Goal: Task Accomplishment & Management: Complete application form

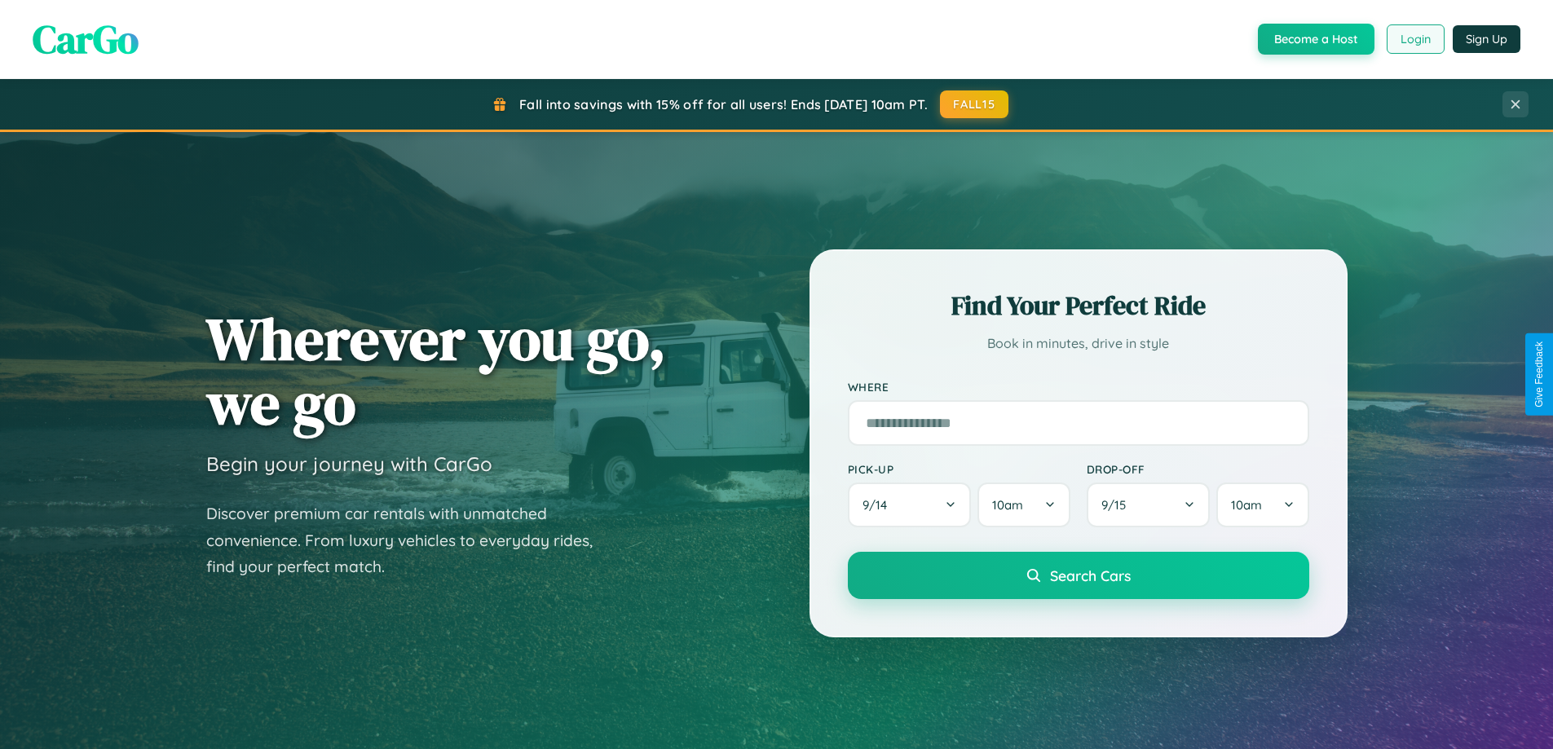
click at [1414, 39] on button "Login" at bounding box center [1416, 38] width 58 height 29
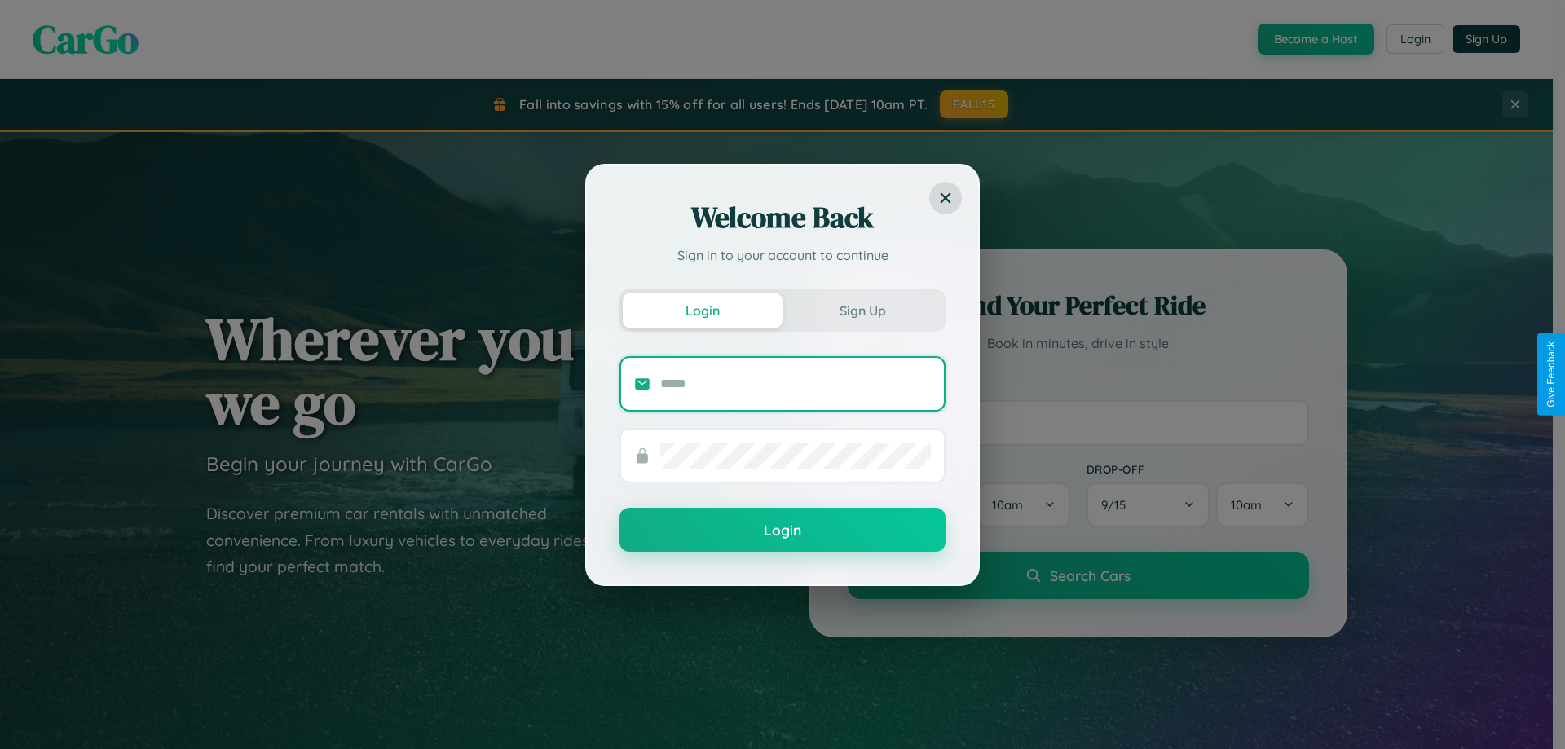
click at [796, 383] on input "text" at bounding box center [795, 384] width 271 height 26
type input "**********"
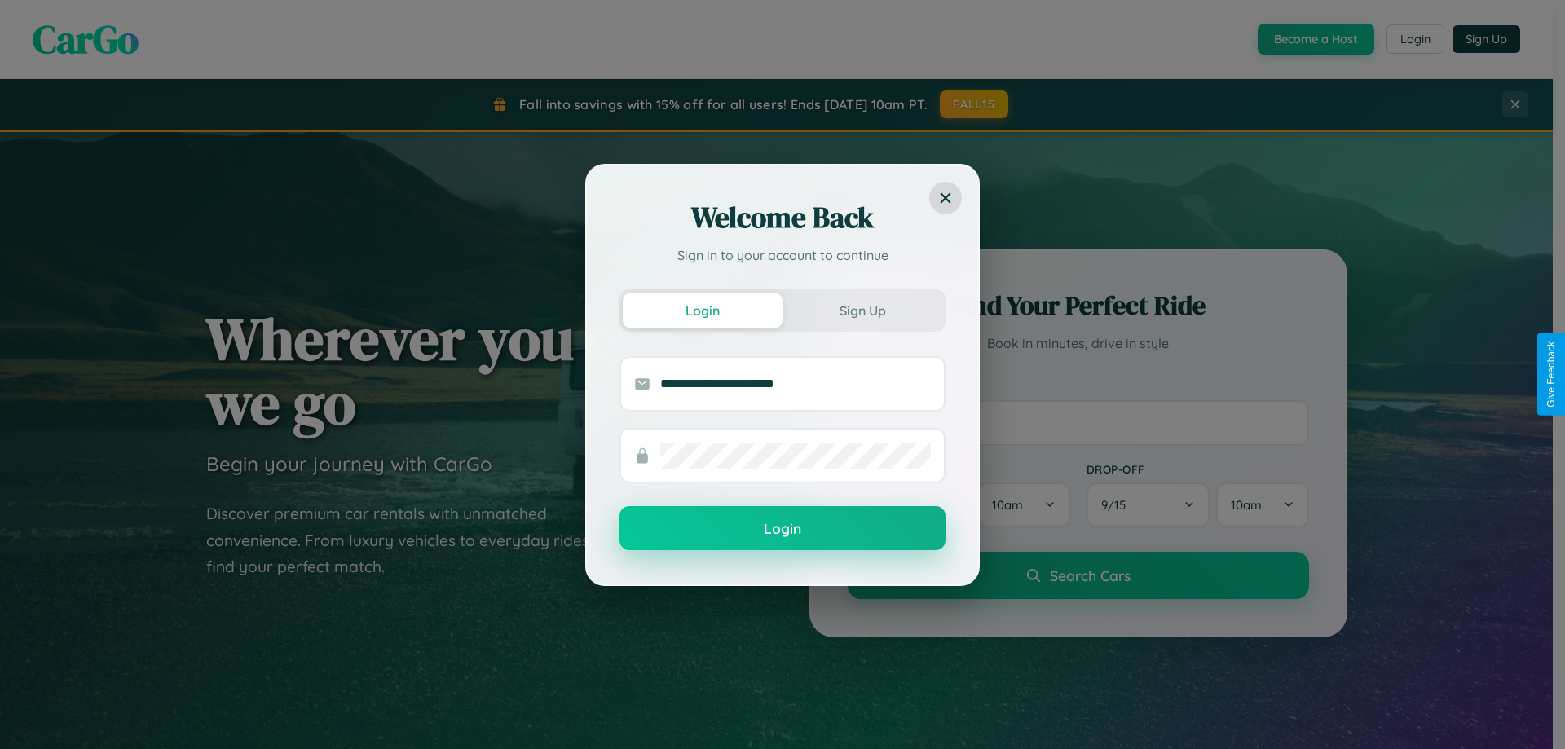
click at [783, 529] on button "Login" at bounding box center [783, 528] width 326 height 44
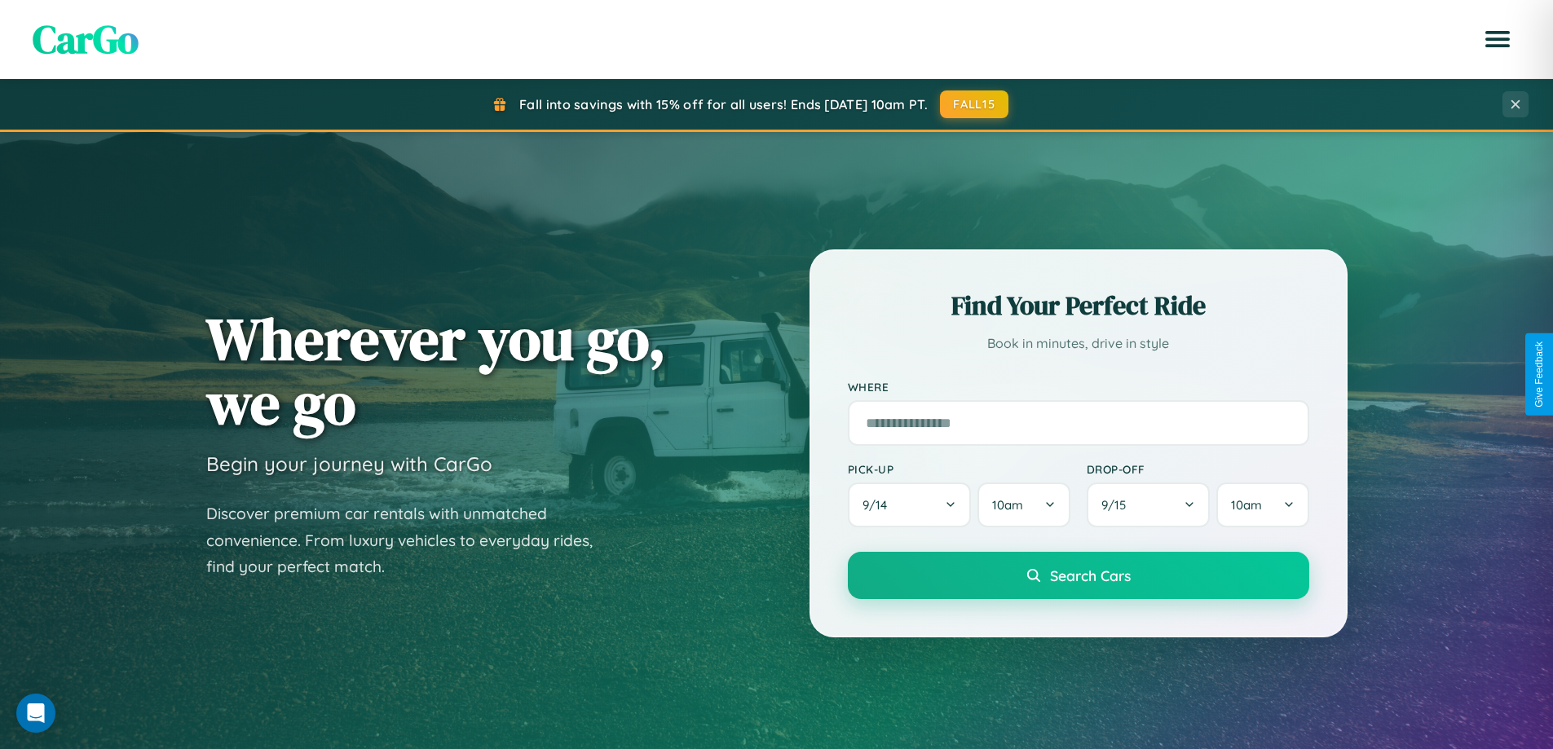
scroll to position [703, 0]
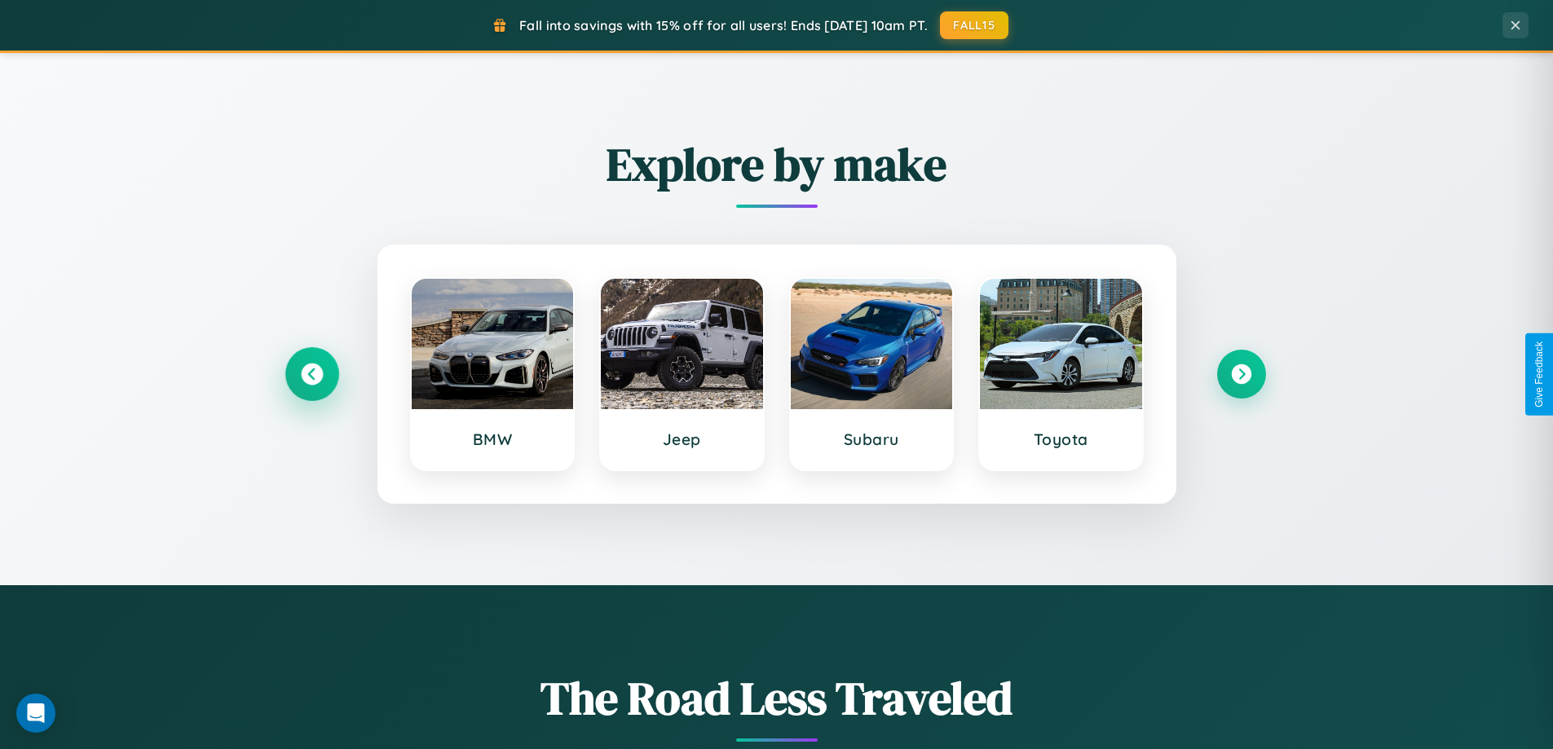
click at [311, 374] on icon at bounding box center [312, 375] width 22 height 22
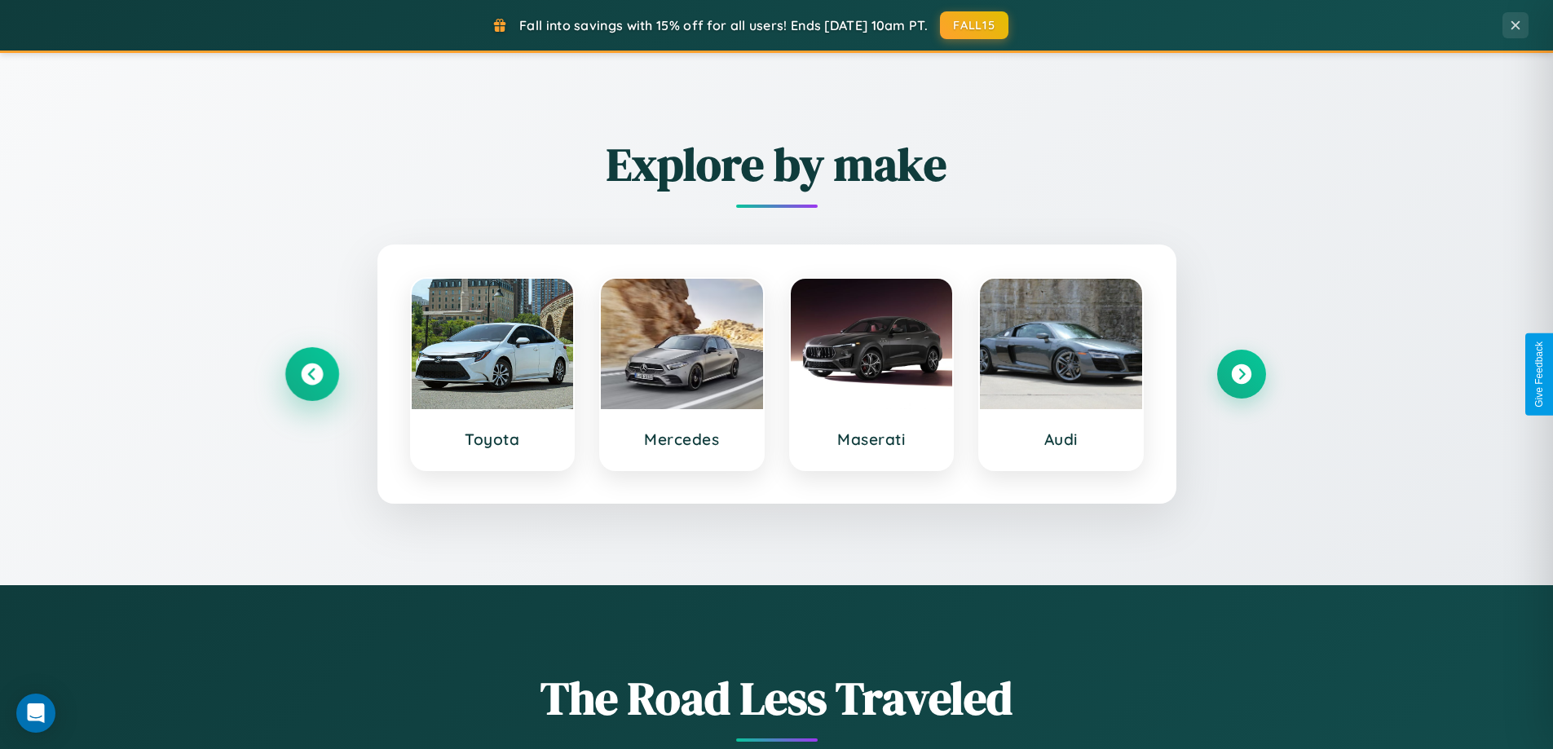
click at [311, 374] on icon at bounding box center [312, 375] width 22 height 22
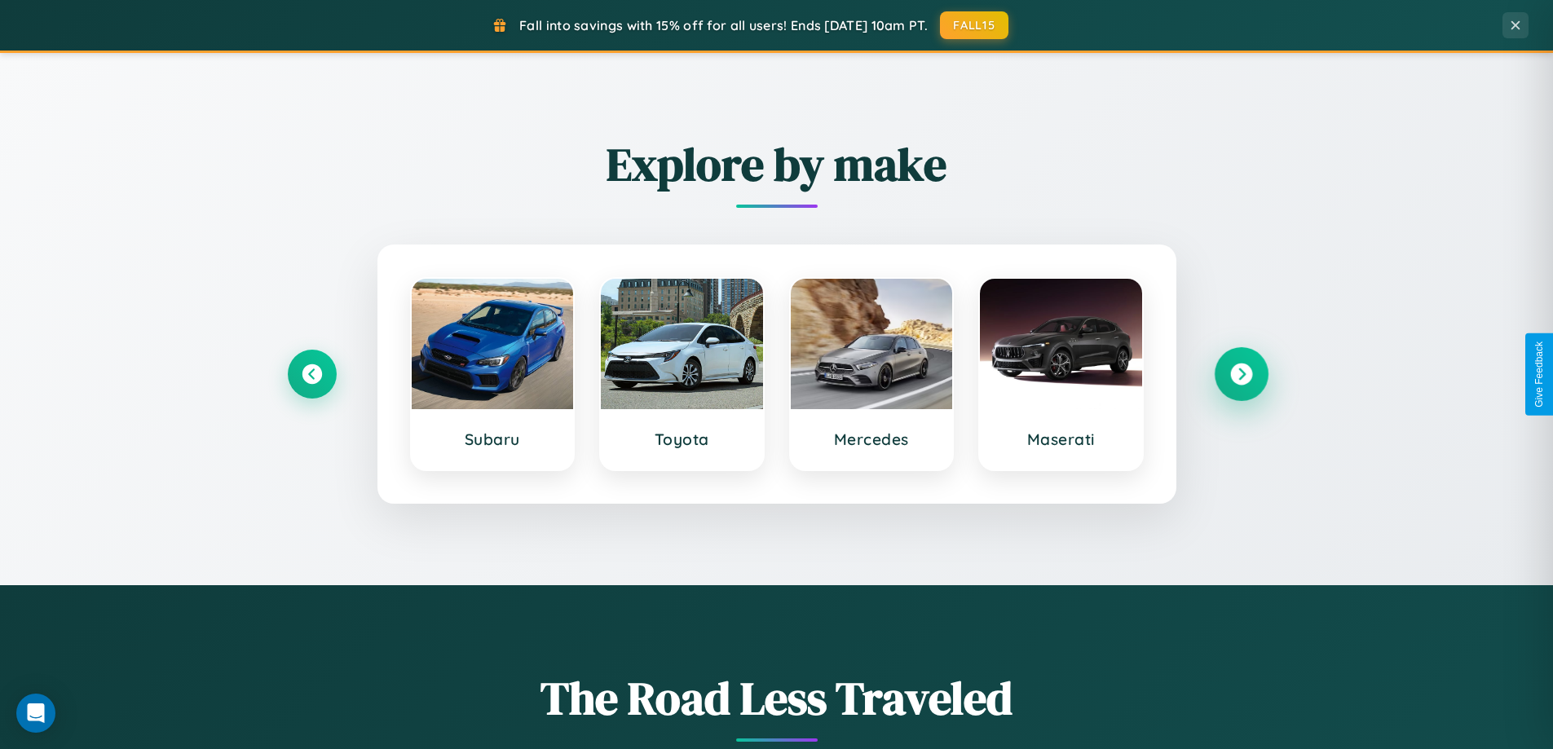
click at [1241, 374] on icon at bounding box center [1241, 375] width 22 height 22
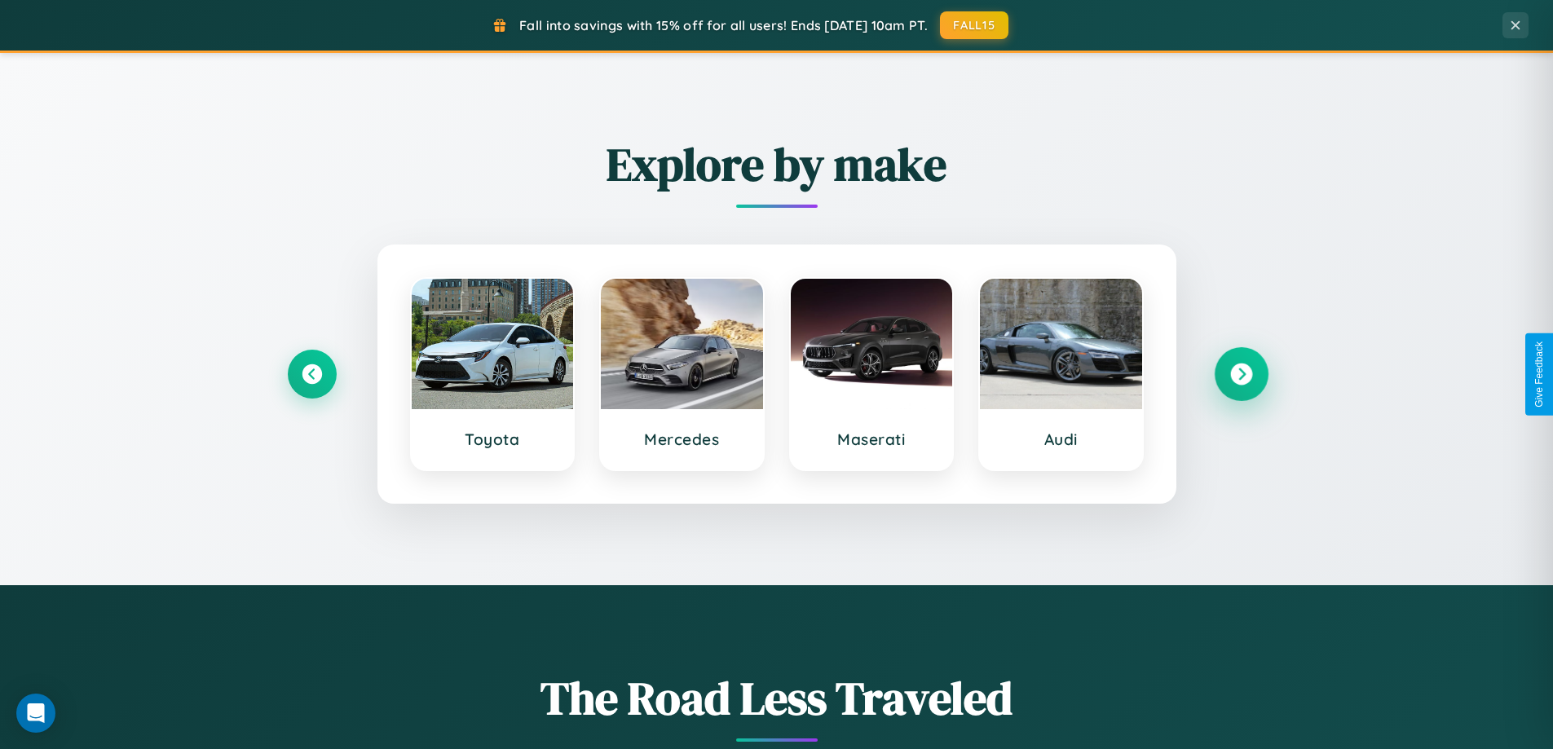
click at [1241, 374] on icon at bounding box center [1241, 375] width 22 height 22
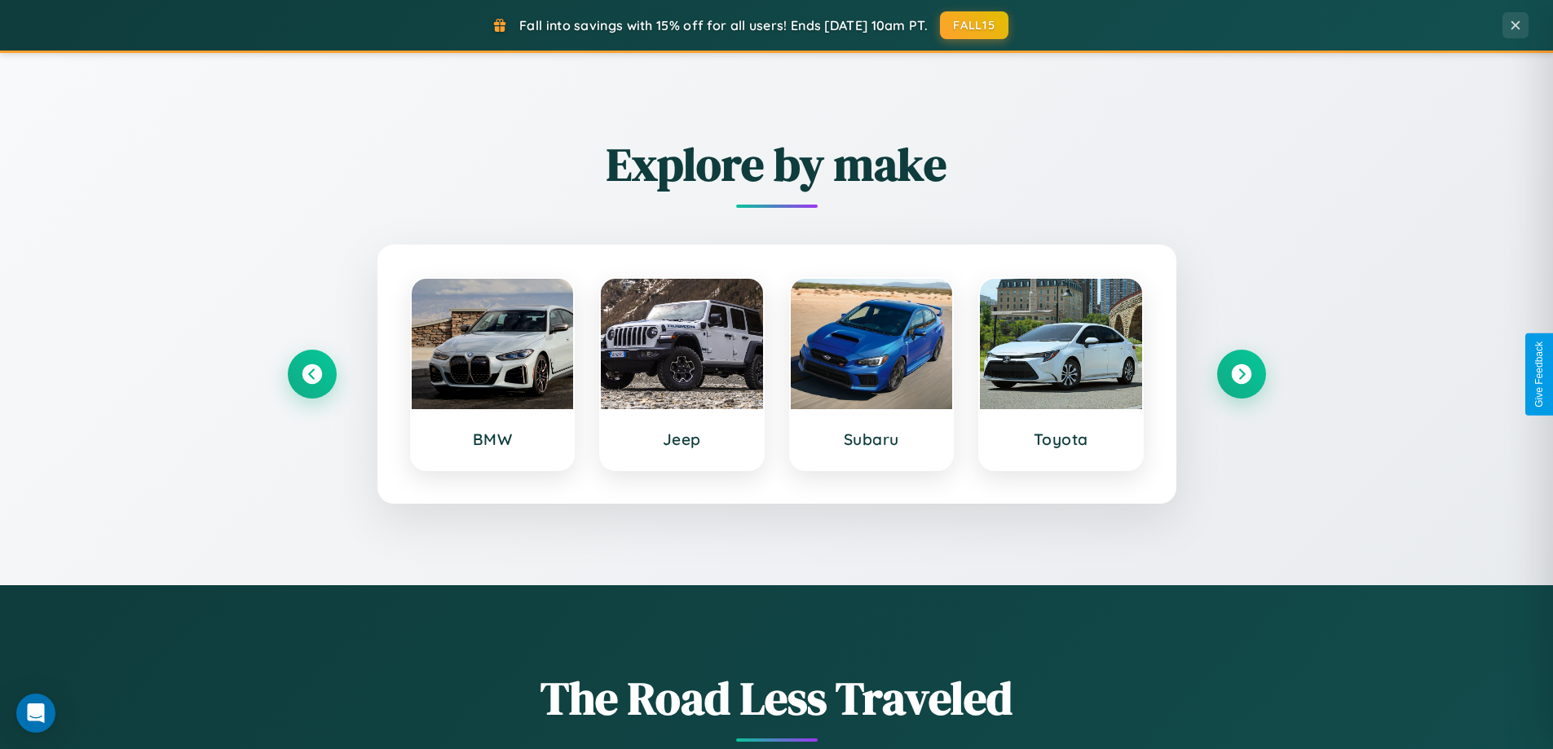
scroll to position [0, 0]
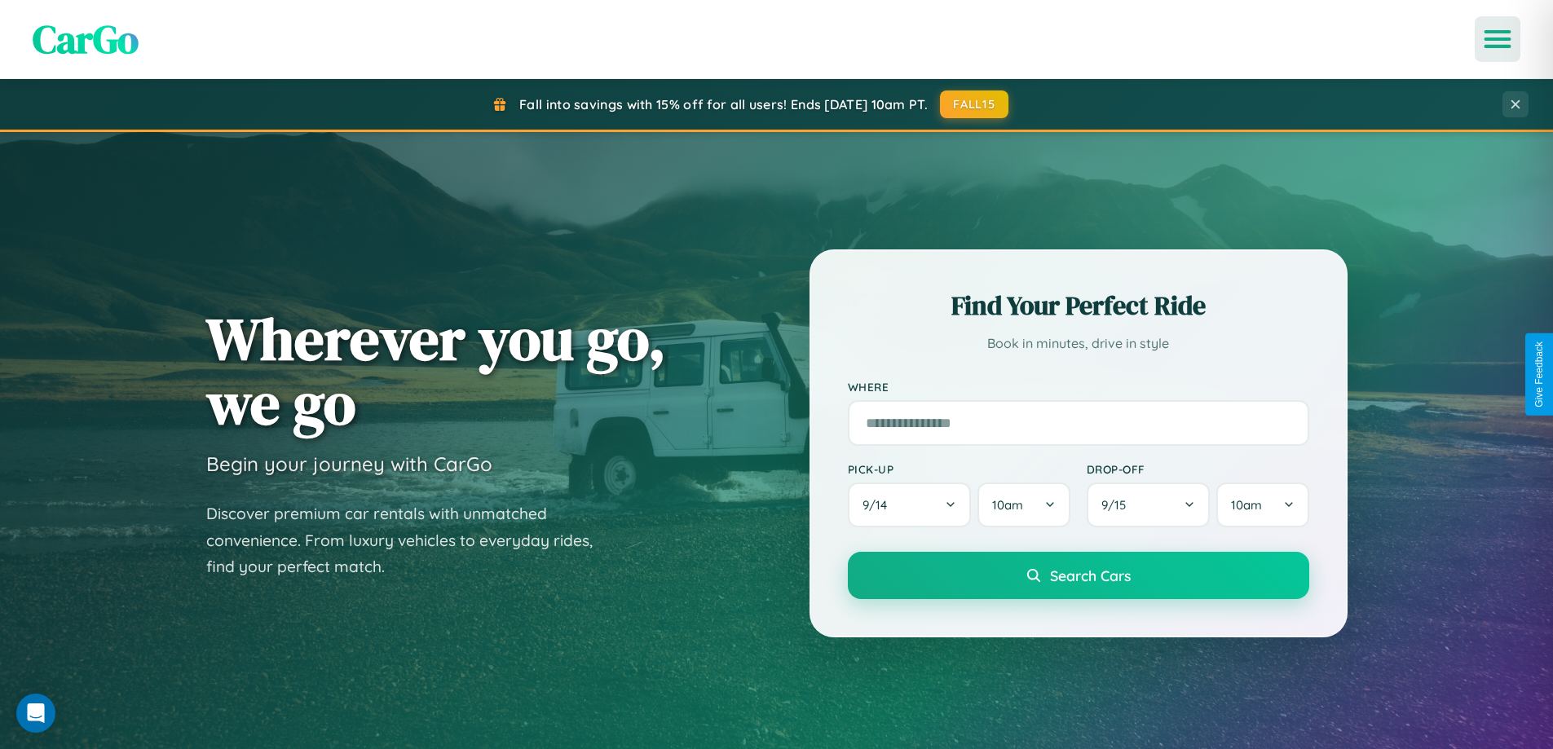
click at [1497, 39] on icon "Open menu" at bounding box center [1498, 39] width 24 height 15
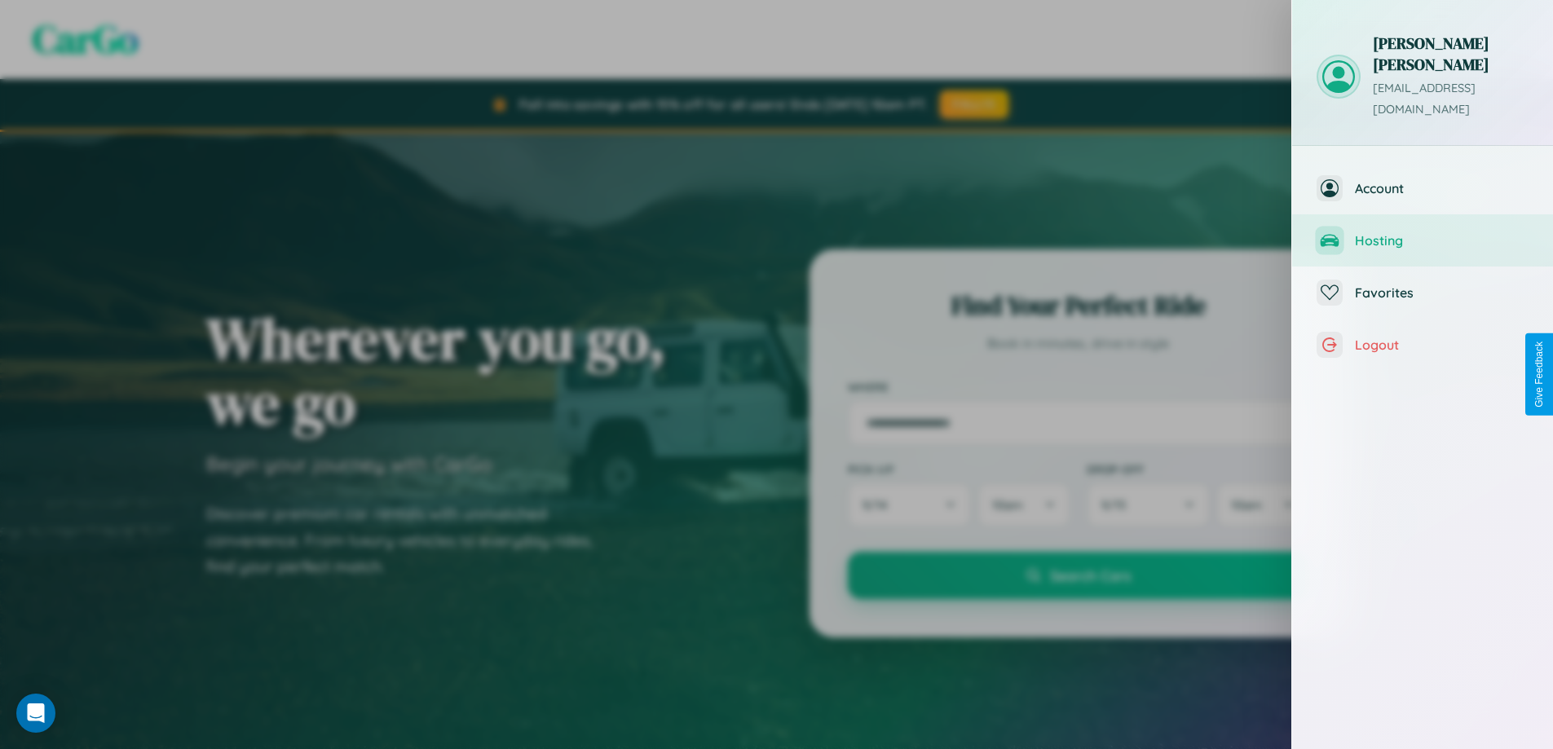
click at [1422, 232] on span "Hosting" at bounding box center [1442, 240] width 174 height 16
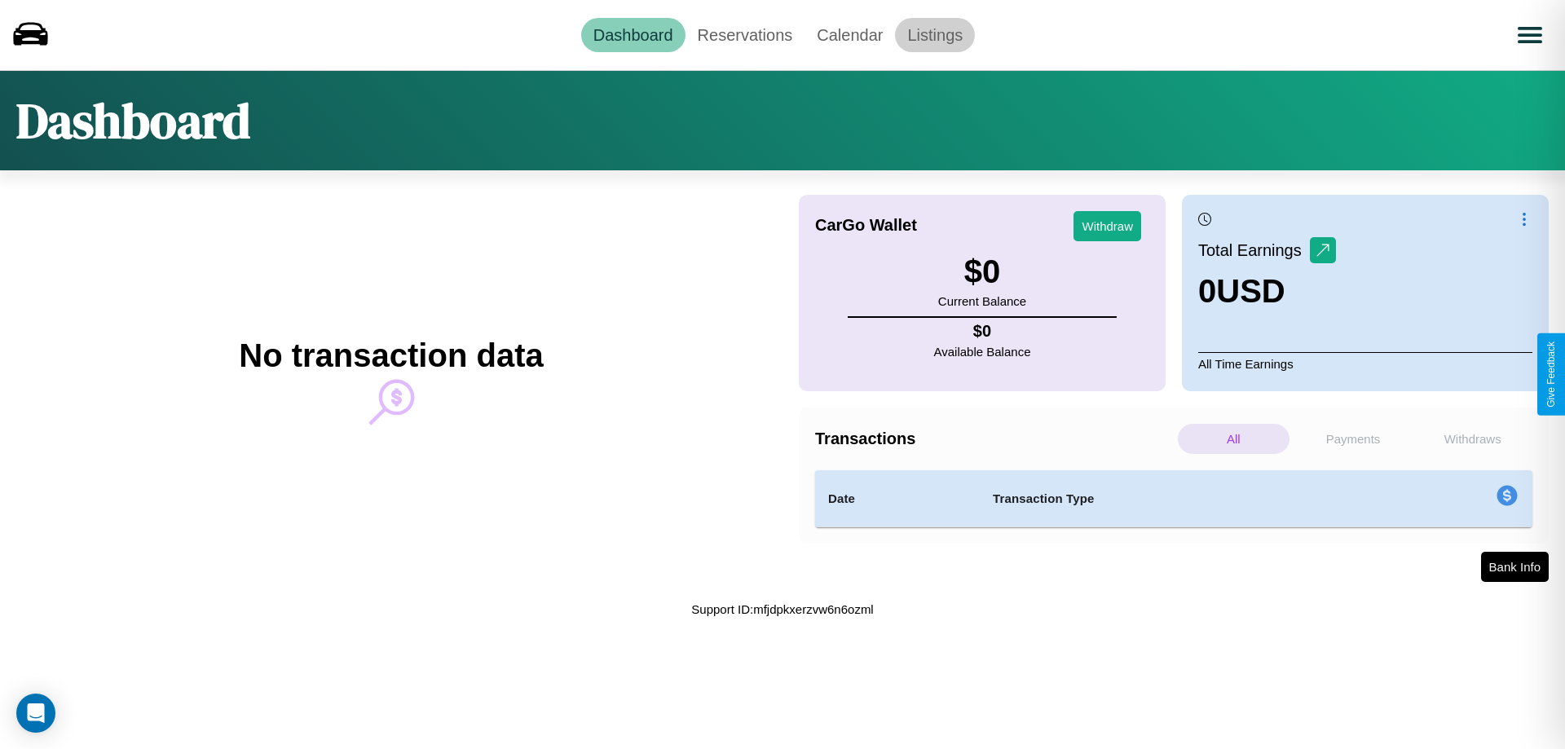
click at [935, 34] on link "Listings" at bounding box center [935, 35] width 80 height 34
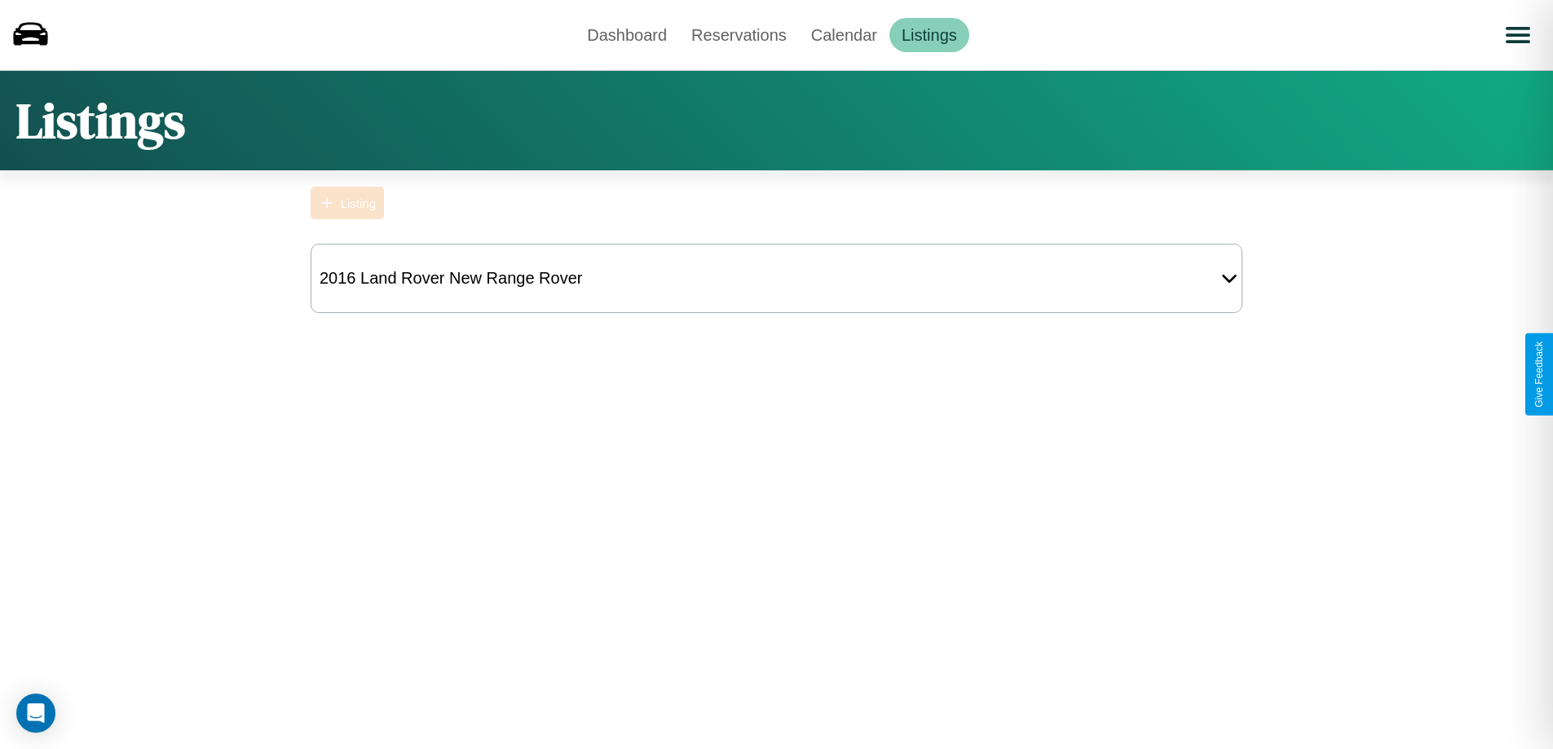
click at [347, 203] on div "Listing" at bounding box center [358, 203] width 35 height 14
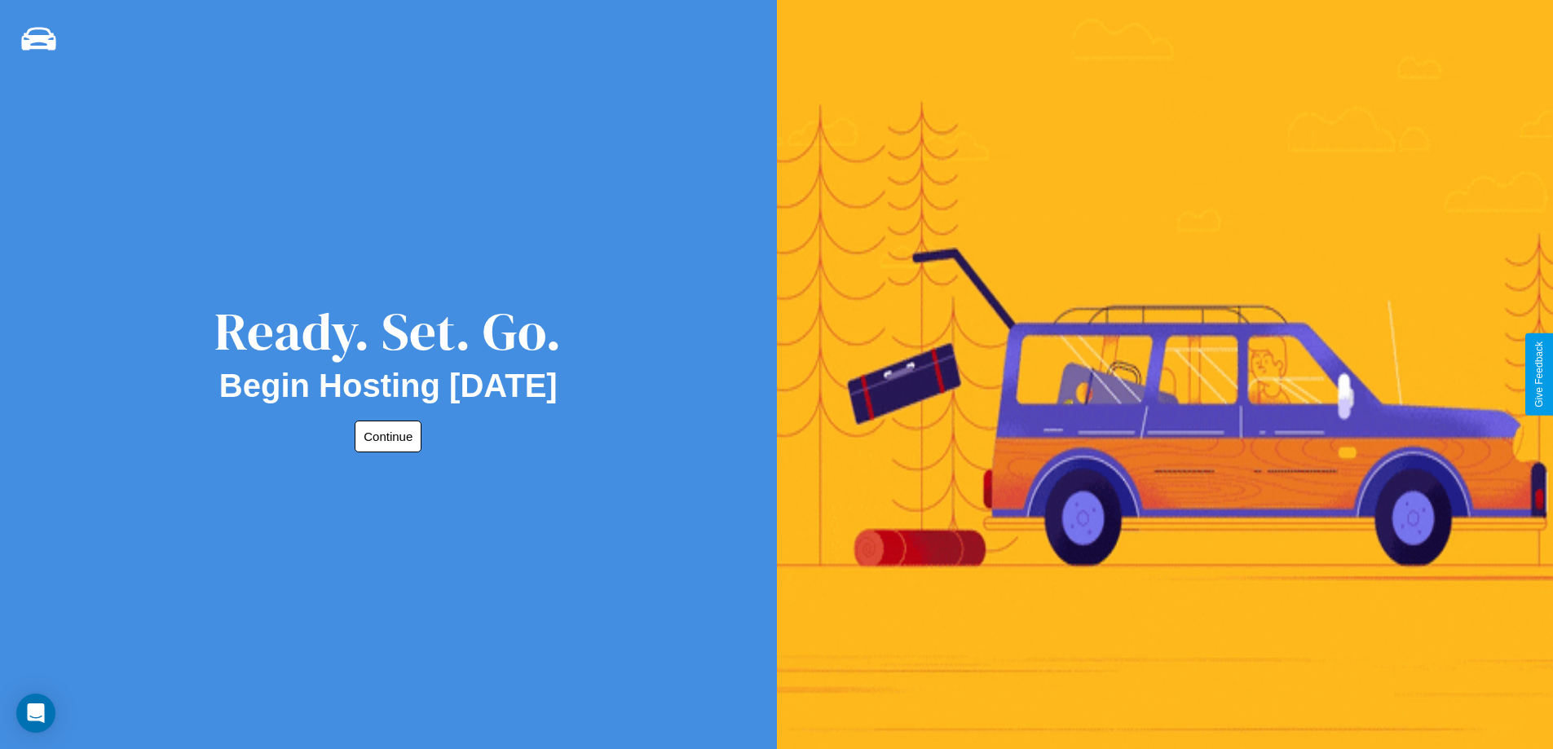
click at [385, 436] on button "Continue" at bounding box center [388, 437] width 67 height 32
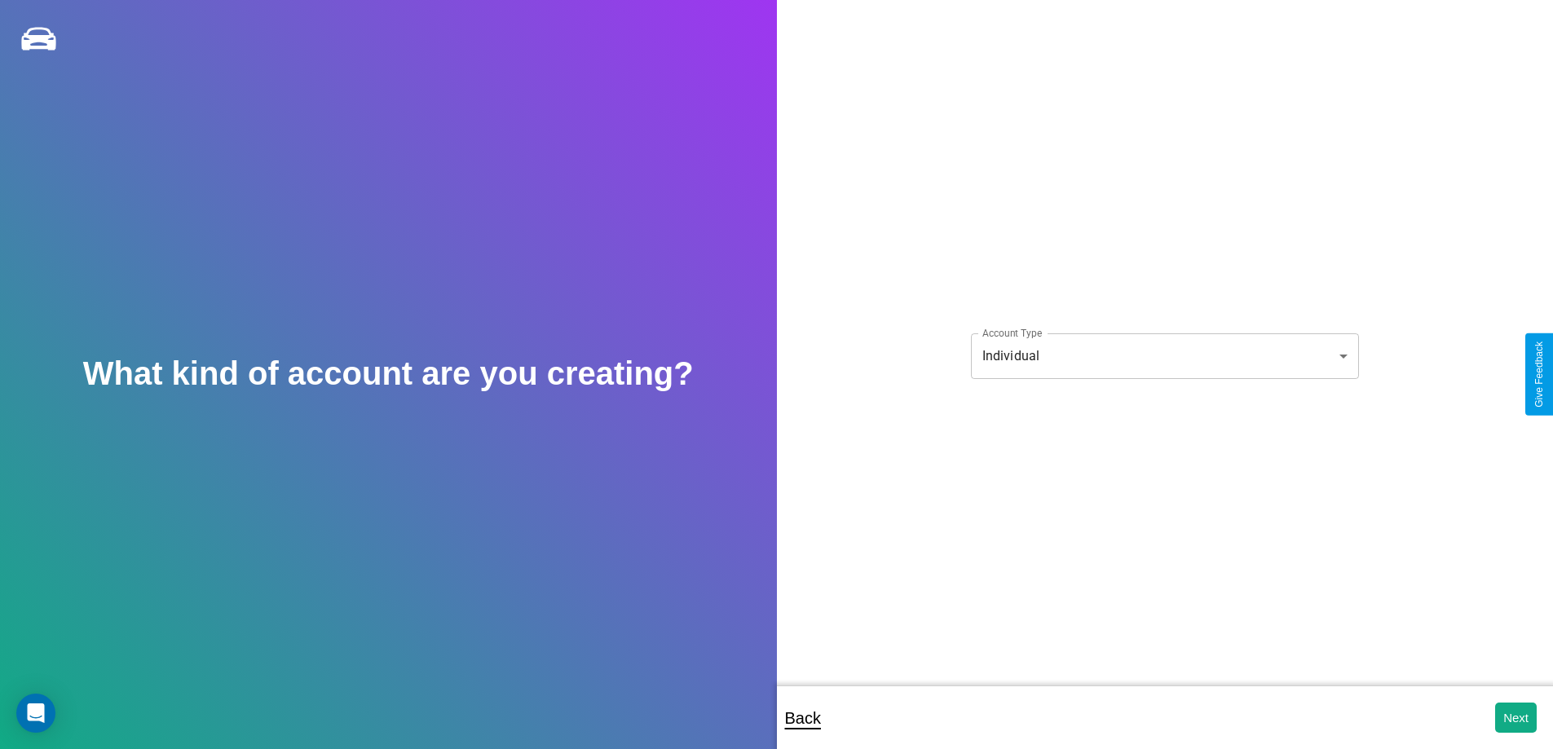
click at [1164, 355] on body "**********" at bounding box center [776, 385] width 1553 height 771
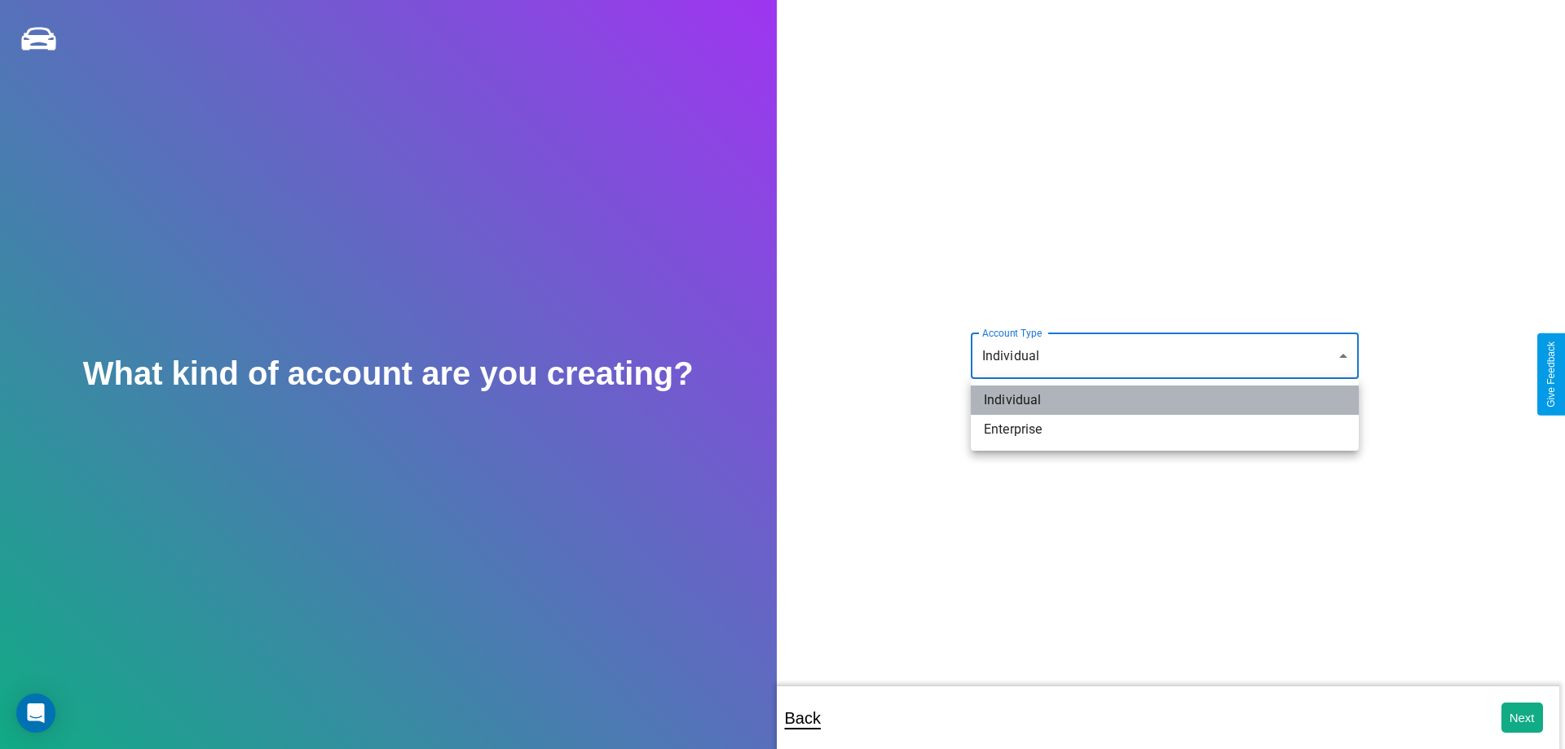
click at [1165, 400] on li "Individual" at bounding box center [1165, 400] width 388 height 29
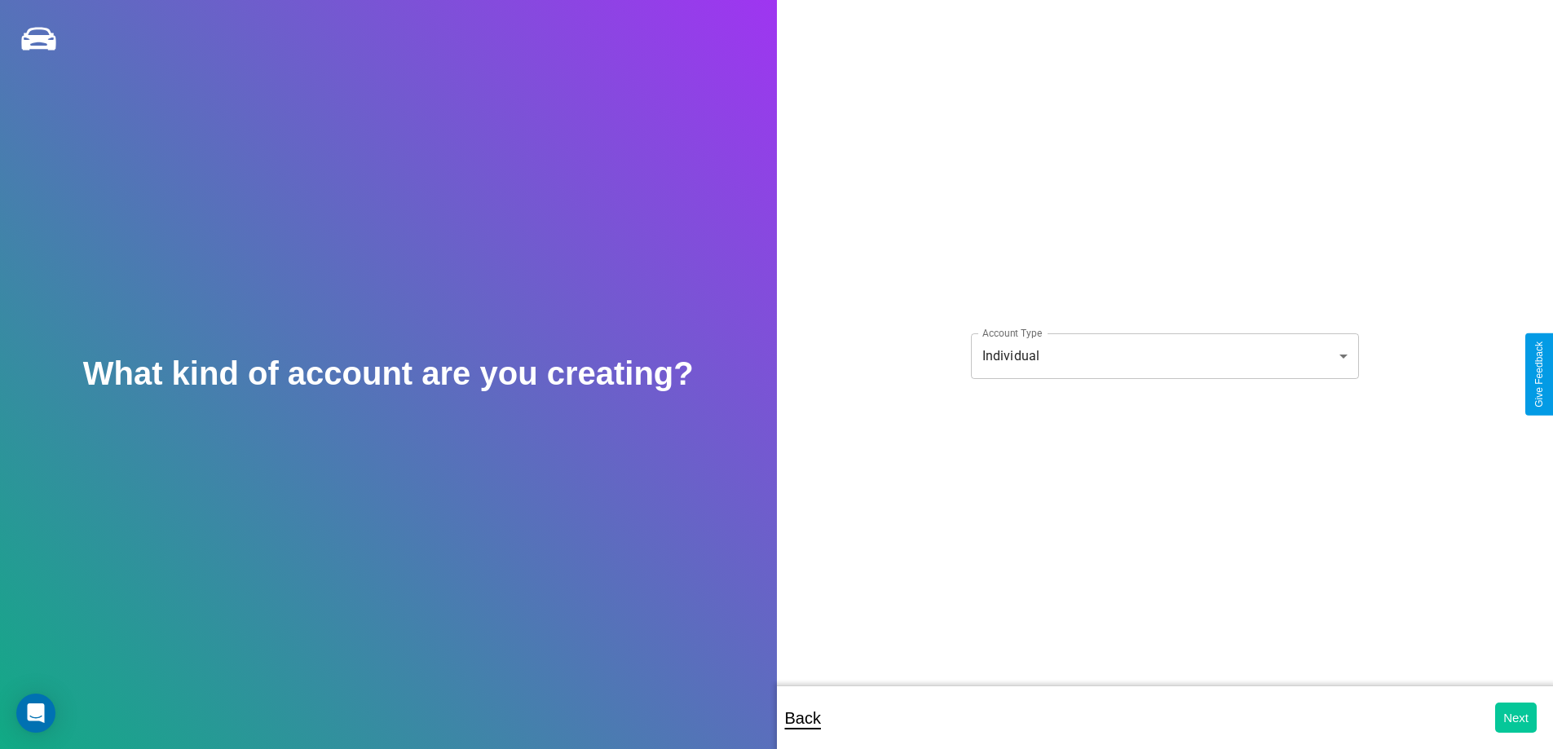
click at [1515, 717] on button "Next" at bounding box center [1516, 718] width 42 height 30
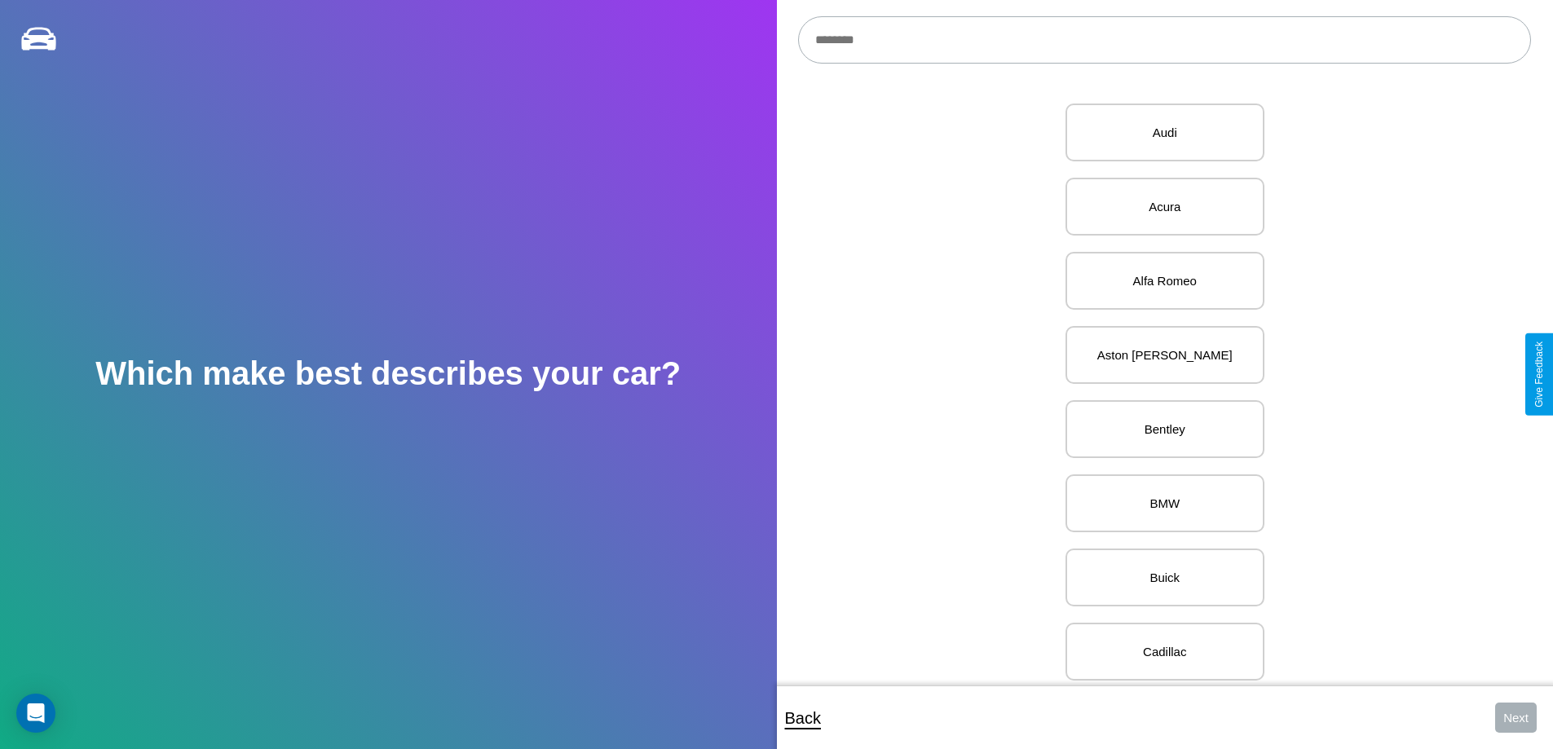
click at [1164, 40] on input "text" at bounding box center [1164, 39] width 733 height 47
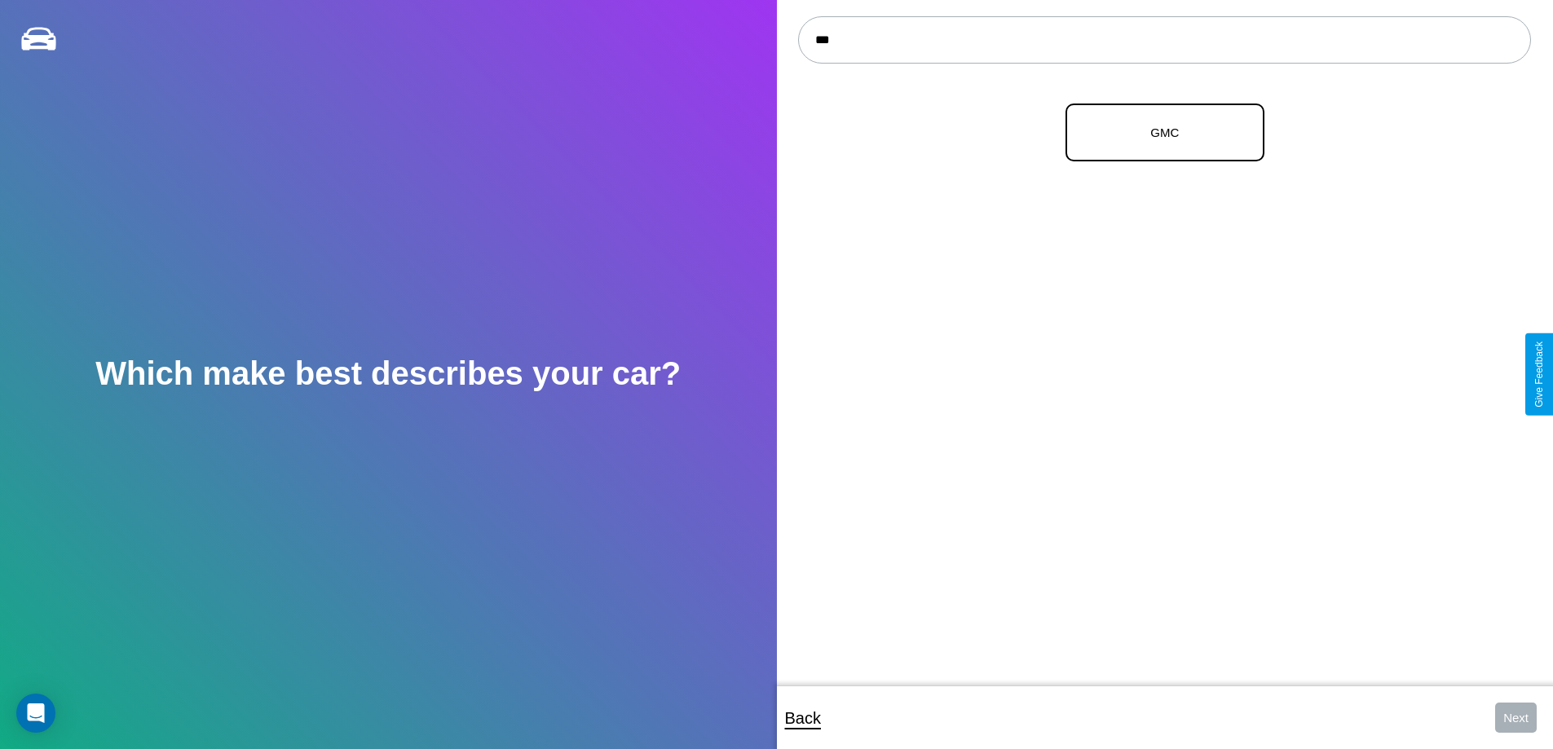
type input "***"
click at [1158, 133] on p "GMC" at bounding box center [1164, 132] width 163 height 22
click at [1515, 717] on button "Next" at bounding box center [1516, 718] width 42 height 30
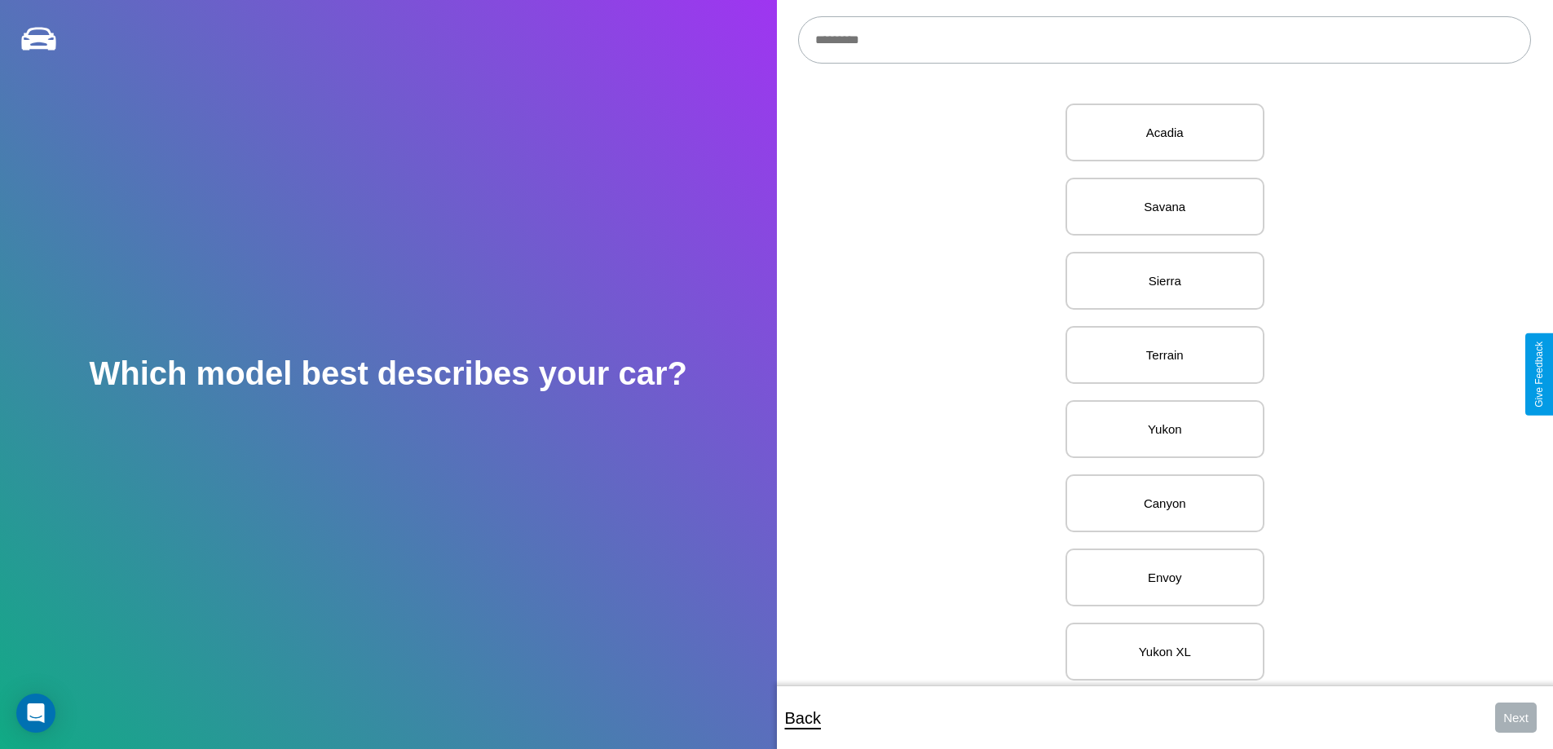
click at [1164, 40] on input "text" at bounding box center [1164, 39] width 733 height 47
type input "**********"
click at [1158, 133] on p "C/K Pickup" at bounding box center [1164, 132] width 163 height 22
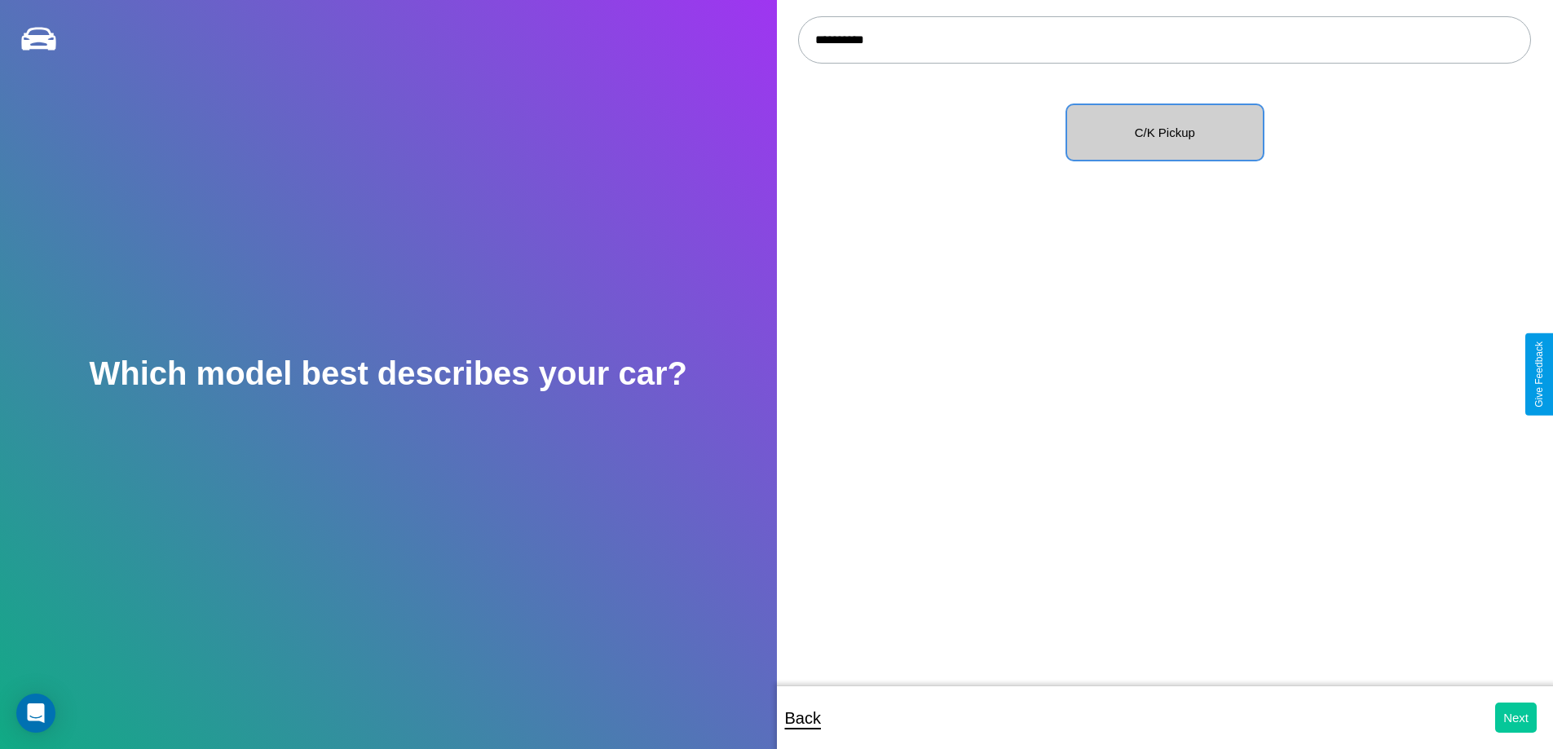
click at [1515, 717] on button "Next" at bounding box center [1516, 718] width 42 height 30
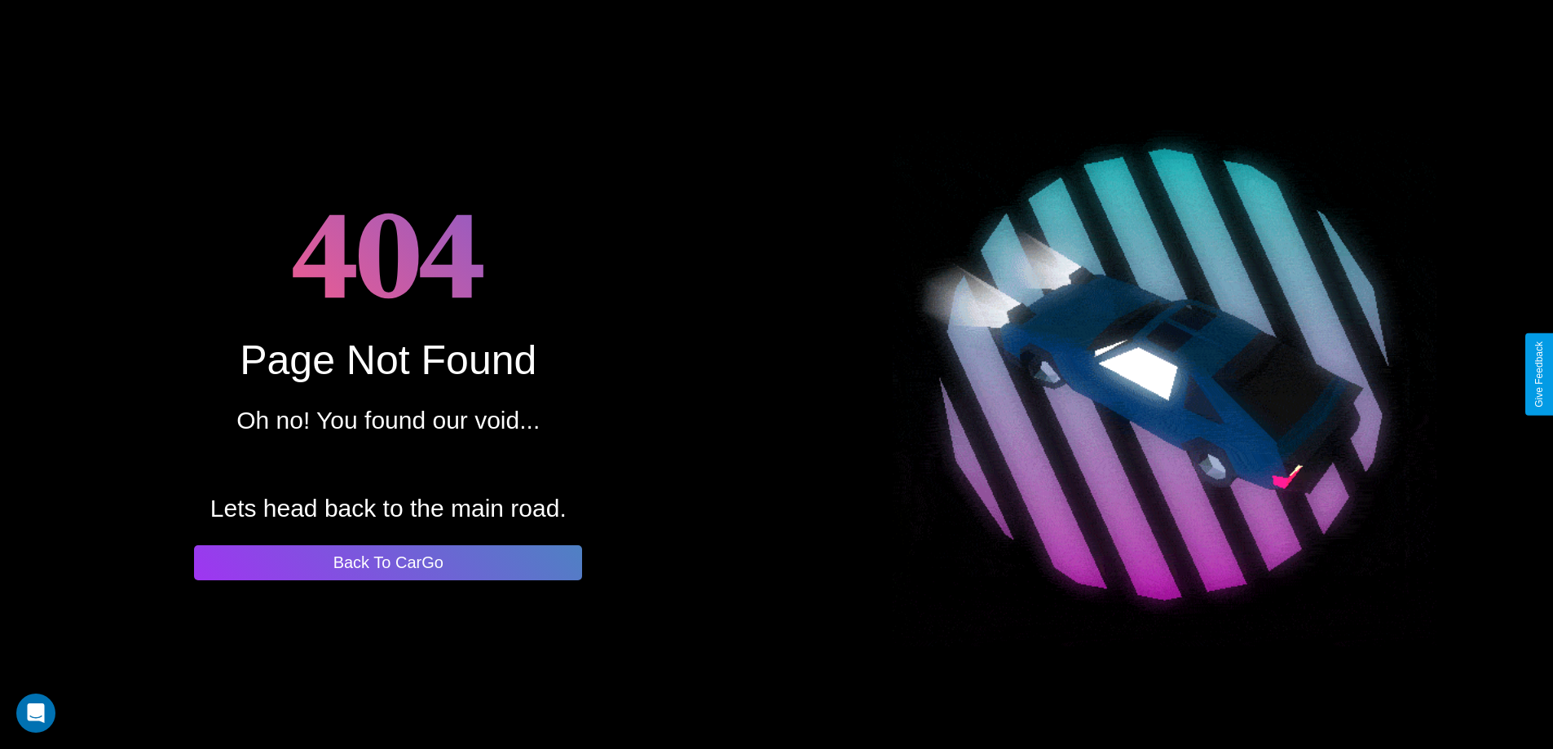
click at [388, 562] on button "Back To CarGo" at bounding box center [388, 562] width 388 height 35
